Goal: Submit feedback/report problem: Submit feedback/report problem

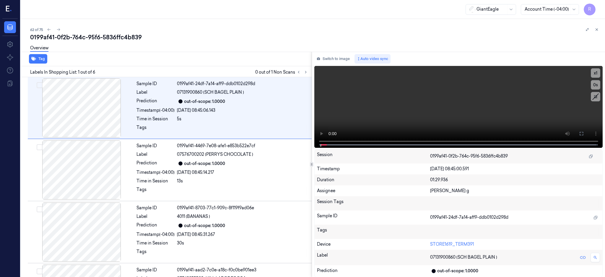
click at [308, 72] on icon at bounding box center [306, 72] width 4 height 4
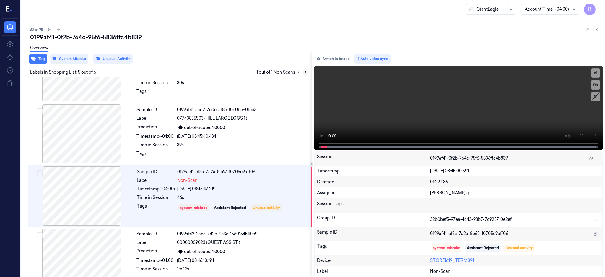
scroll to position [174, 0]
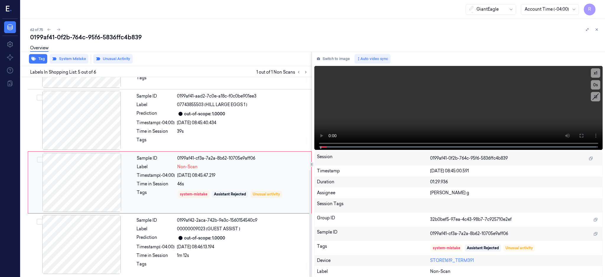
click at [95, 184] on div at bounding box center [81, 182] width 105 height 59
click at [47, 121] on div at bounding box center [81, 119] width 105 height 59
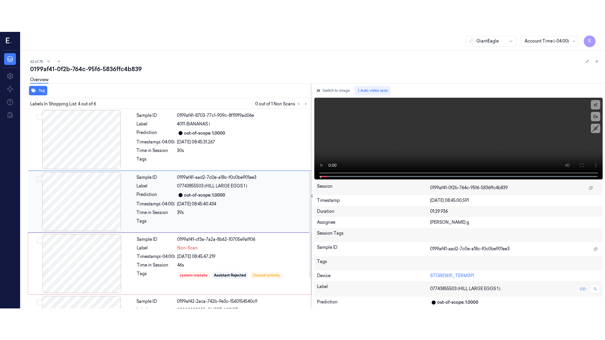
scroll to position [117, 0]
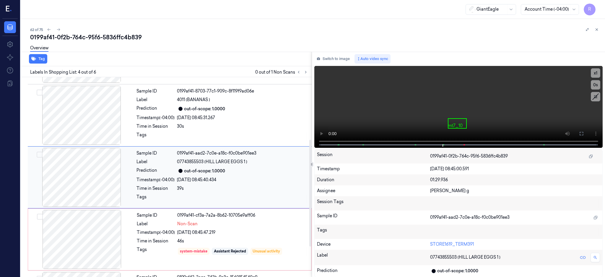
click at [74, 181] on div at bounding box center [81, 177] width 105 height 59
click at [584, 134] on icon at bounding box center [581, 133] width 5 height 5
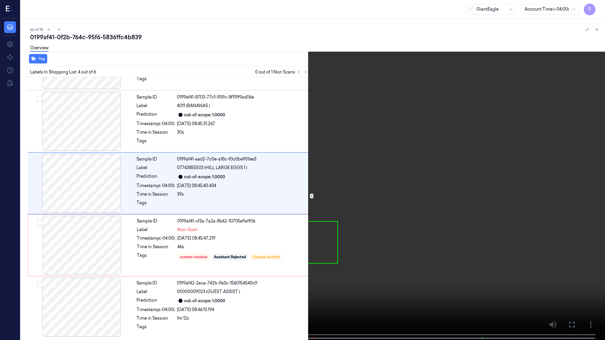
click at [386, 164] on video at bounding box center [302, 170] width 605 height 341
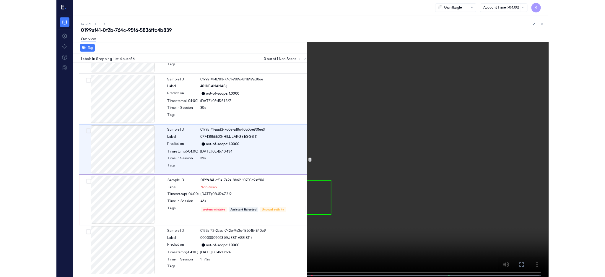
scroll to position [85, 0]
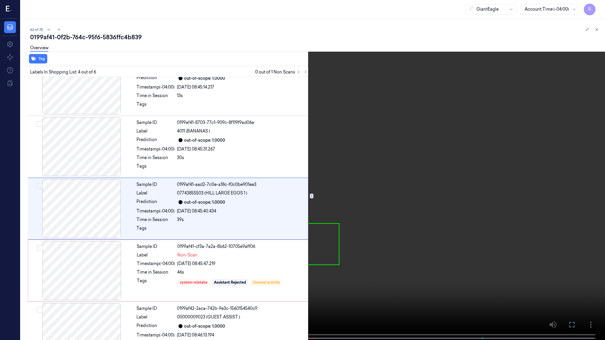
click at [388, 164] on video at bounding box center [302, 170] width 605 height 341
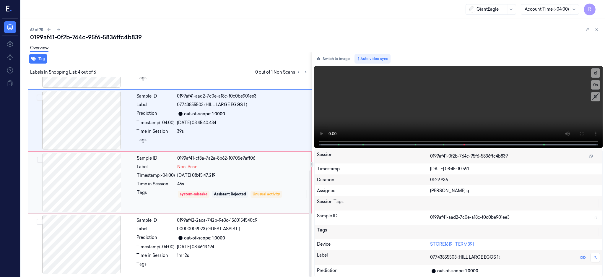
click at [84, 177] on div at bounding box center [81, 182] width 105 height 59
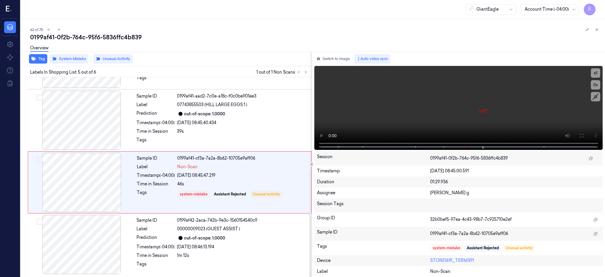
scroll to position [174, 0]
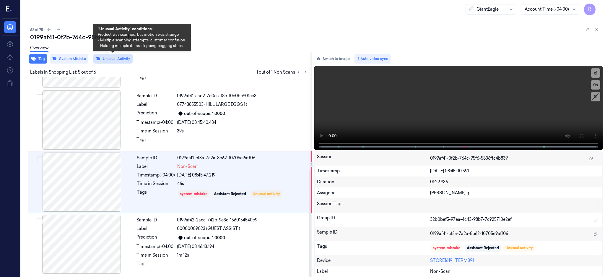
click at [107, 60] on button "Unusual Activity" at bounding box center [112, 58] width 39 height 9
